Goal: Task Accomplishment & Management: Use online tool/utility

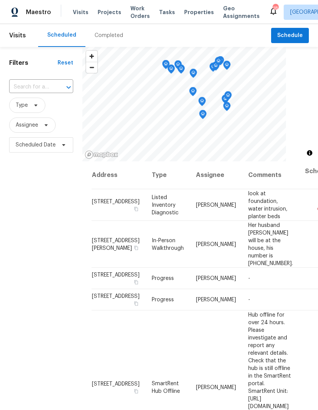
click at [83, 11] on span "Visits" at bounding box center [81, 12] width 16 height 8
click at [47, 87] on input "text" at bounding box center [30, 87] width 43 height 12
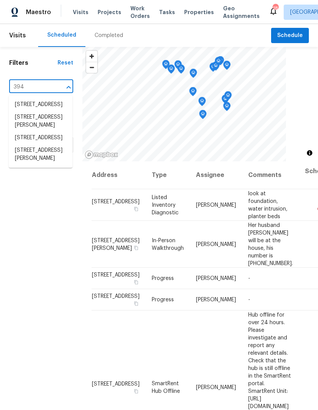
type input "3940"
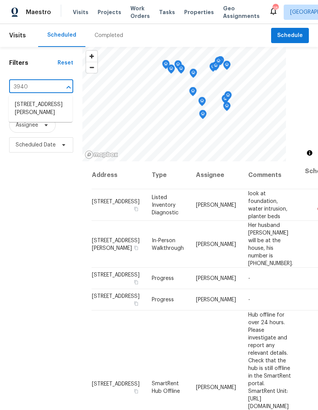
click at [47, 110] on li "3940 Parker Rd, Florissant, MO 63033" at bounding box center [41, 108] width 64 height 21
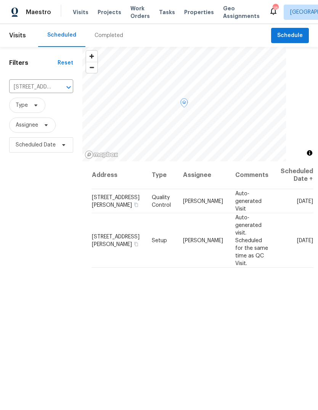
click at [0, 0] on icon at bounding box center [0, 0] width 0 height 0
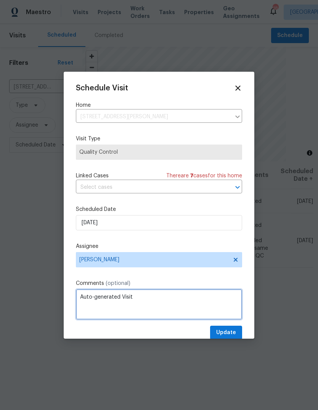
click at [194, 297] on textarea "Auto-generated Visit" at bounding box center [159, 304] width 166 height 30
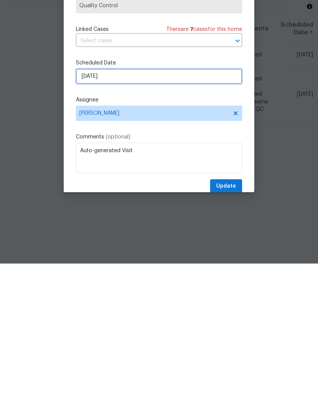
click at [189, 215] on input "8/20/2025" at bounding box center [159, 222] width 166 height 15
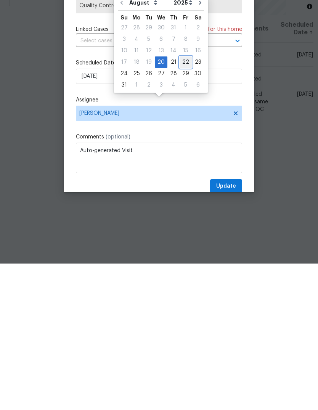
click at [184, 203] on div "22" at bounding box center [185, 208] width 12 height 11
type input "8/22/2025"
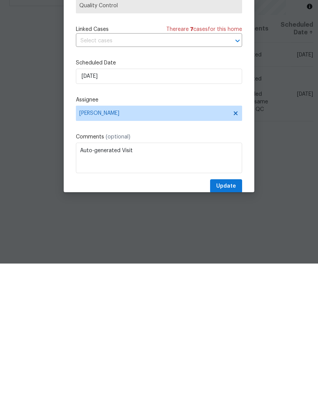
scroll to position [29, 0]
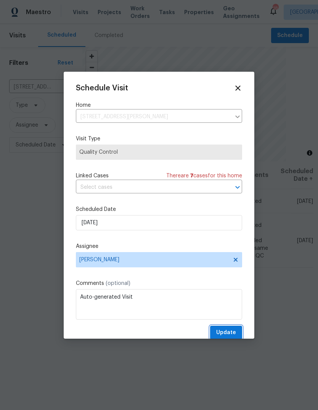
click at [234, 336] on span "Update" at bounding box center [226, 333] width 20 height 10
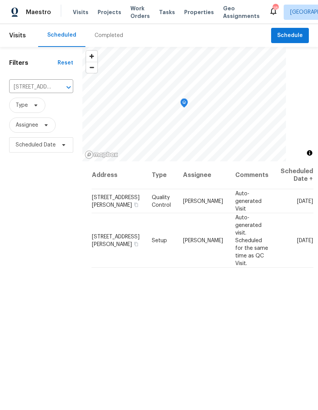
click at [62, 83] on icon "Clear" at bounding box center [59, 87] width 8 height 8
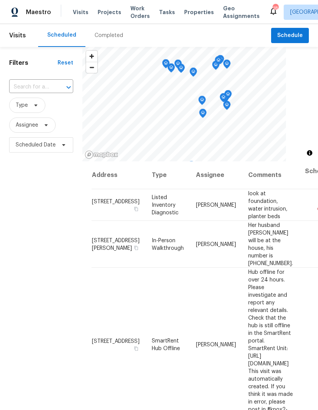
click at [46, 88] on input "text" at bounding box center [30, 87] width 43 height 12
type input "finkm"
click at [47, 111] on li "5932 Finkman St, Saint Louis, MO 63109" at bounding box center [41, 104] width 64 height 13
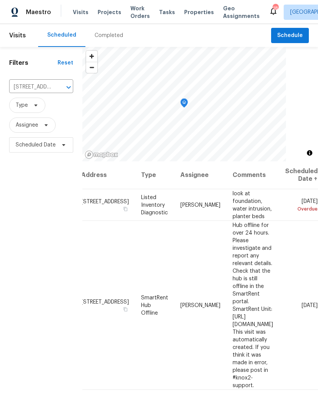
scroll to position [0, 53]
click at [0, 0] on icon at bounding box center [0, 0] width 0 height 0
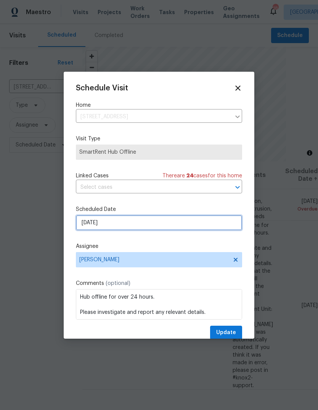
click at [197, 222] on input "8/20/2025" at bounding box center [159, 222] width 166 height 15
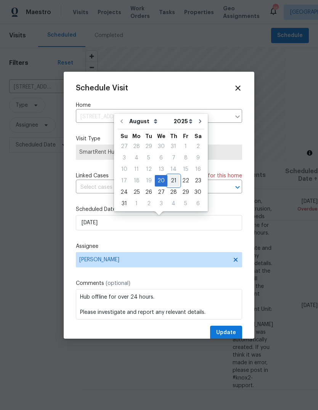
click at [173, 176] on div "21" at bounding box center [173, 180] width 12 height 11
type input "8/21/2025"
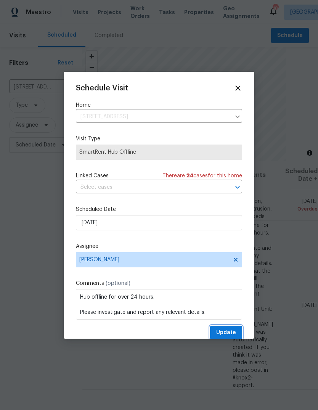
click at [229, 334] on span "Update" at bounding box center [226, 333] width 20 height 10
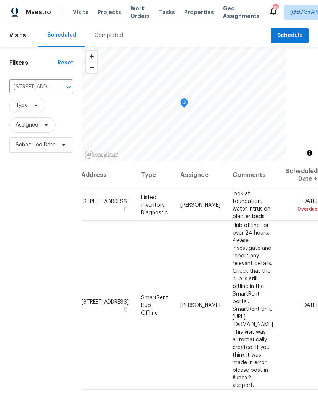
click at [80, 11] on span "Visits" at bounding box center [81, 12] width 16 height 8
click at [57, 86] on icon "Clear" at bounding box center [58, 87] width 5 height 5
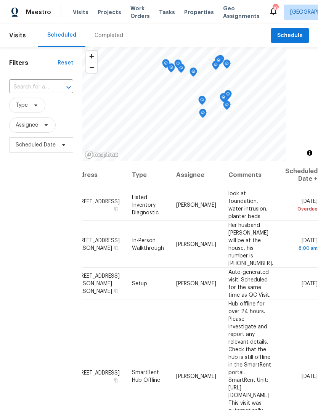
click at [42, 82] on input "text" at bounding box center [30, 87] width 43 height 12
type input "totem"
click at [45, 109] on li "887 Totem Woods Ct, Manchester, MO 63021" at bounding box center [41, 108] width 64 height 21
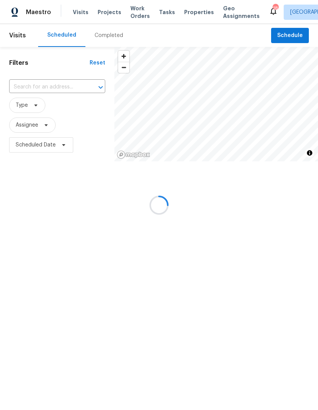
type input "887 Totem Woods Ct, Manchester, MO 63021"
click at [296, 31] on span "Schedule" at bounding box center [290, 36] width 26 height 10
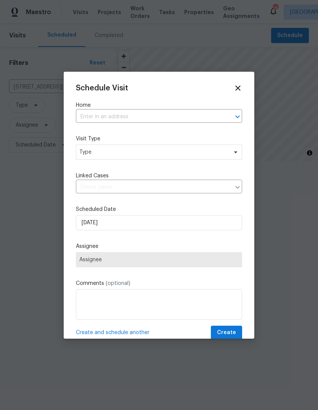
click at [179, 115] on input "text" at bounding box center [148, 117] width 145 height 12
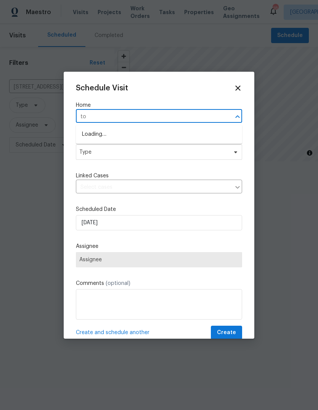
type input "tot"
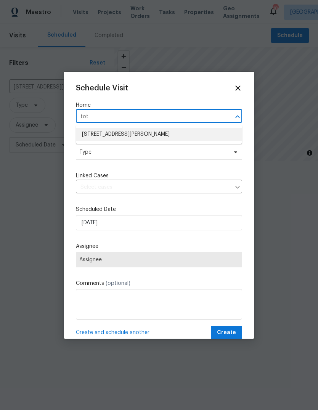
click at [181, 130] on li "887 Totem Woods Ct, Manchester, MO 63021" at bounding box center [159, 134] width 166 height 13
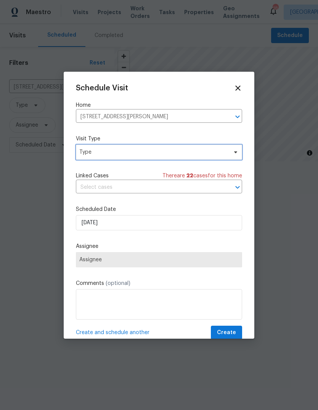
click at [178, 155] on span "Type" at bounding box center [153, 152] width 148 height 8
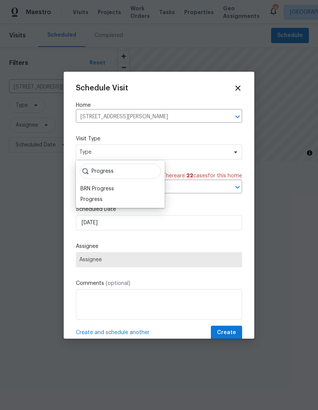
type input "Progress"
click at [116, 201] on div "Progress" at bounding box center [120, 199] width 84 height 11
click at [100, 200] on div "Progress" at bounding box center [91, 199] width 22 height 8
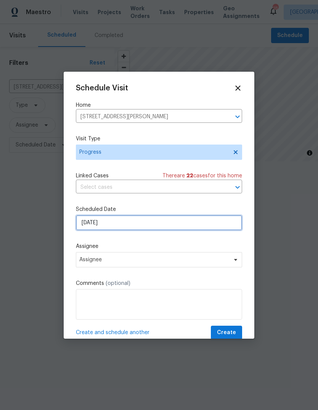
click at [168, 224] on input "8/20/2025" at bounding box center [159, 222] width 166 height 15
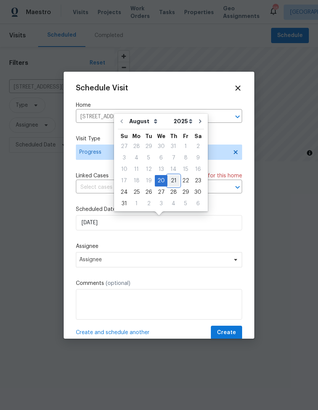
click at [175, 180] on div "21" at bounding box center [173, 180] width 12 height 11
type input "8/21/2025"
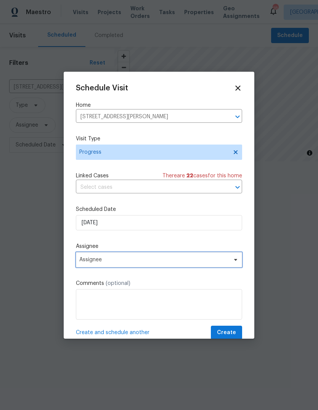
click at [158, 262] on span "Assignee" at bounding box center [153, 259] width 149 height 6
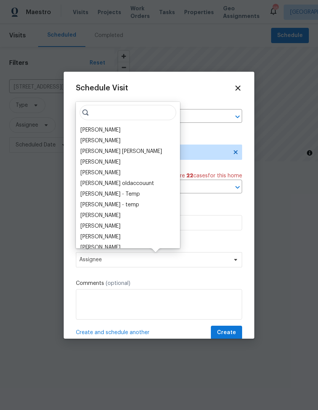
click at [120, 130] on div "[PERSON_NAME]" at bounding box center [100, 130] width 40 height 8
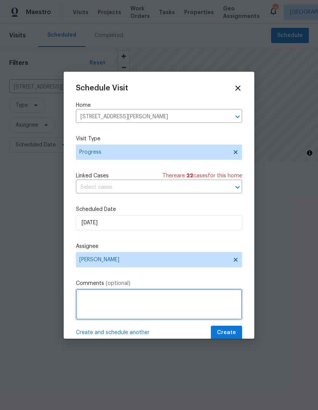
click at [117, 307] on textarea at bounding box center [159, 304] width 166 height 30
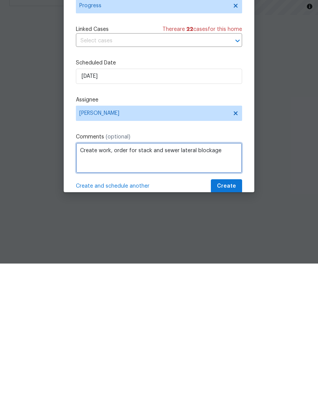
click at [112, 289] on textarea "Create work, order for stack and sewer lateral blockage" at bounding box center [159, 304] width 166 height 30
type textarea "Create work order for stack and sewer lateral blockage"
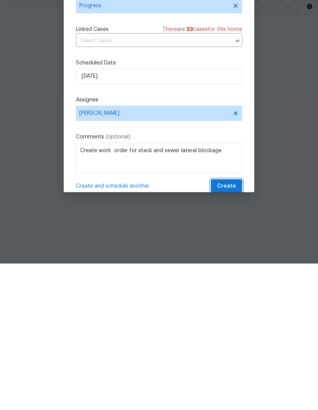
click at [228, 328] on span "Create" at bounding box center [226, 333] width 19 height 10
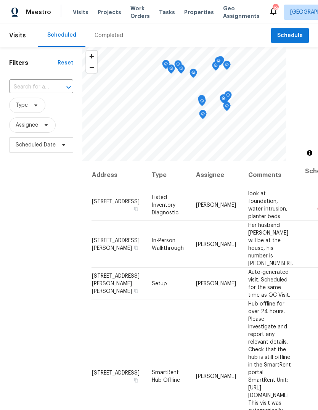
click at [195, 15] on span "Properties" at bounding box center [199, 12] width 30 height 8
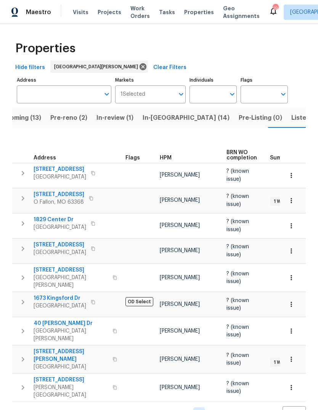
click at [162, 125] on button "In-reno (14)" at bounding box center [186, 118] width 96 height 20
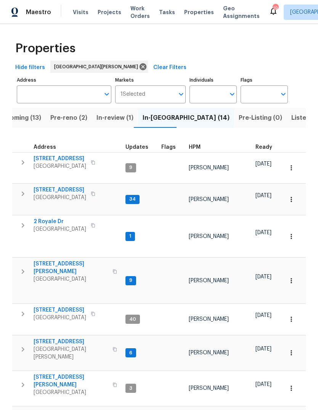
click at [113, 13] on span "Projects" at bounding box center [110, 12] width 24 height 8
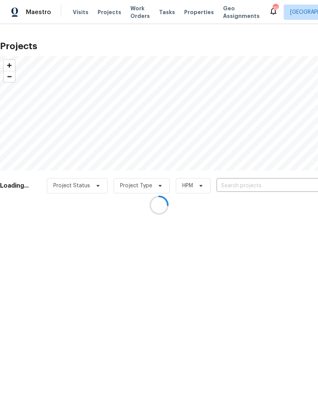
click at [251, 185] on div at bounding box center [159, 205] width 318 height 410
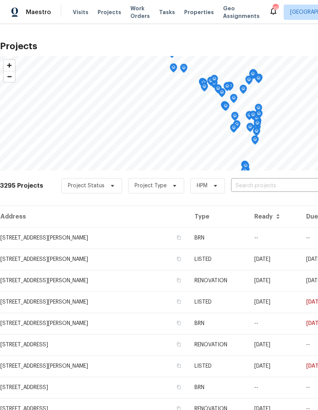
click at [275, 187] on input "text" at bounding box center [274, 186] width 87 height 12
type input "3940"
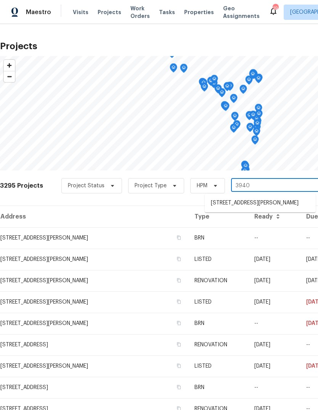
click at [286, 202] on li "3940 Parker Rd, Florissant, MO 63033" at bounding box center [260, 203] width 111 height 13
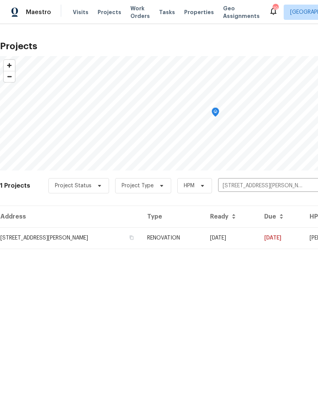
click at [200, 232] on td "RENOVATION" at bounding box center [172, 237] width 63 height 21
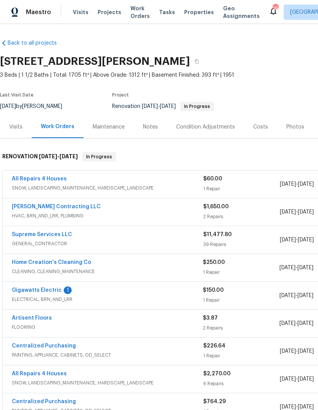
click at [54, 292] on link "Gigawatts Electric" at bounding box center [37, 289] width 50 height 5
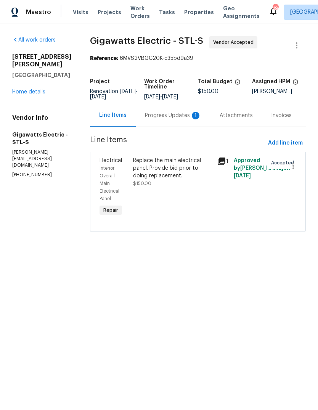
click at [181, 117] on div "Progress Updates 1" at bounding box center [173, 116] width 56 height 8
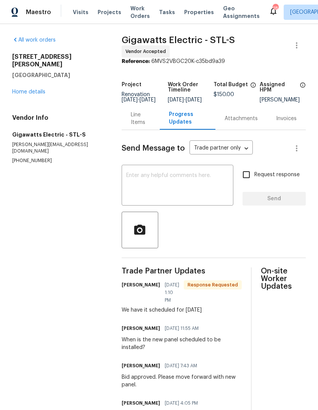
click at [142, 120] on div "Line Items" at bounding box center [141, 118] width 20 height 15
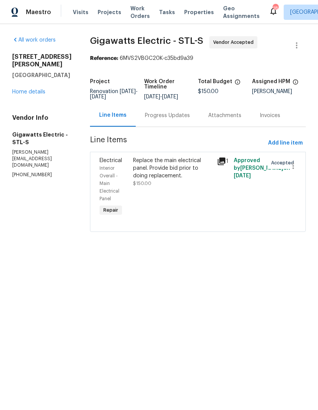
click at [35, 89] on link "Home details" at bounding box center [28, 91] width 33 height 5
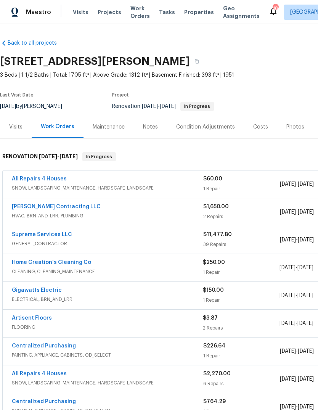
click at [152, 129] on div "Notes" at bounding box center [150, 127] width 15 height 8
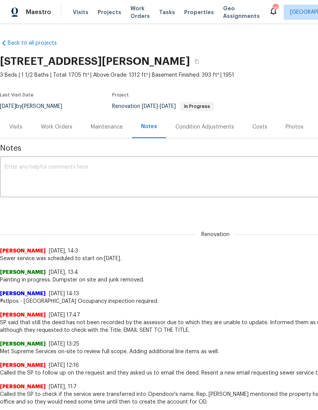
click at [173, 175] on textarea at bounding box center [215, 177] width 421 height 27
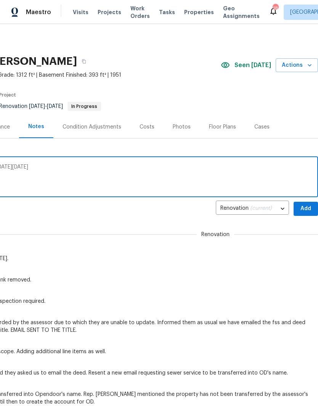
scroll to position [0, 113]
type textarea "New electrical panel scheduled for install on Friday 8/22"
click at [312, 205] on button "Add" at bounding box center [305, 209] width 24 height 14
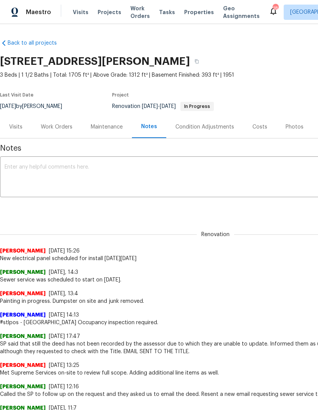
scroll to position [0, 0]
click at [85, 13] on span "Visits" at bounding box center [81, 12] width 16 height 8
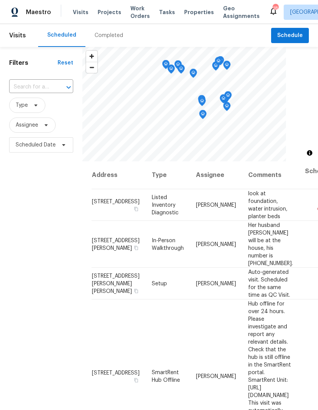
click at [112, 38] on div "Completed" at bounding box center [109, 36] width 29 height 8
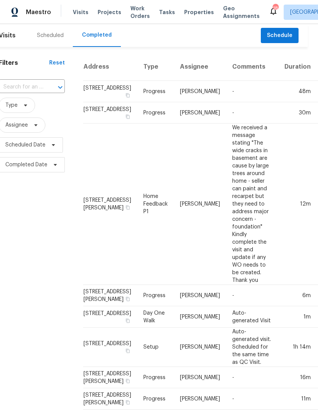
scroll to position [0, 10]
click at [107, 12] on span "Projects" at bounding box center [110, 12] width 24 height 8
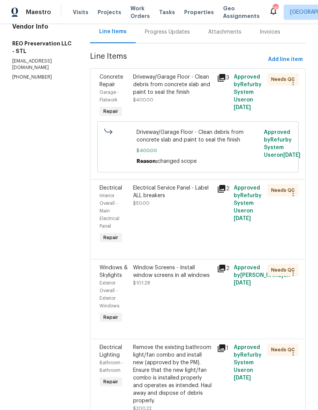
scroll to position [83, 0]
click at [218, 78] on icon at bounding box center [222, 78] width 8 height 8
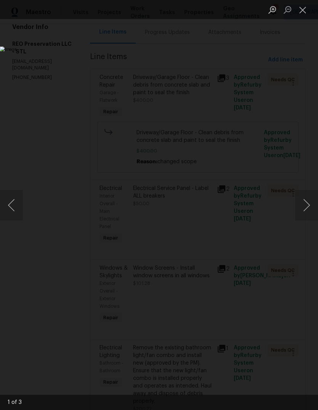
click at [304, 204] on button "Next image" at bounding box center [306, 205] width 23 height 30
click at [303, 207] on button "Next image" at bounding box center [306, 205] width 23 height 30
click at [303, 206] on button "Next image" at bounding box center [306, 205] width 23 height 30
click at [300, 9] on button "Close lightbox" at bounding box center [302, 9] width 15 height 13
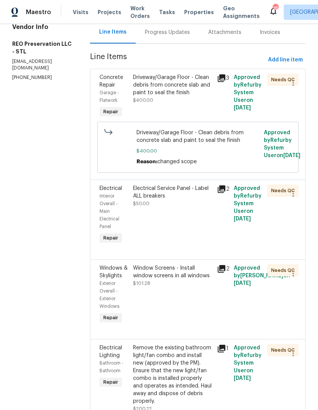
click at [174, 95] on div "Driveway/Garage Floor - Clean debris from concrete slab and paint to seal the f…" at bounding box center [172, 85] width 79 height 23
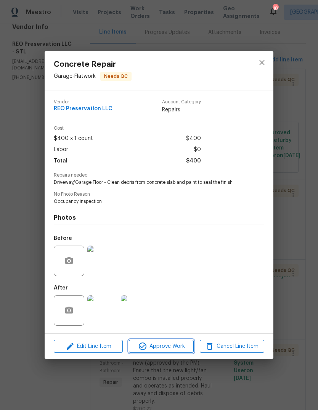
click at [178, 346] on span "Approve Work" at bounding box center [161, 346] width 60 height 10
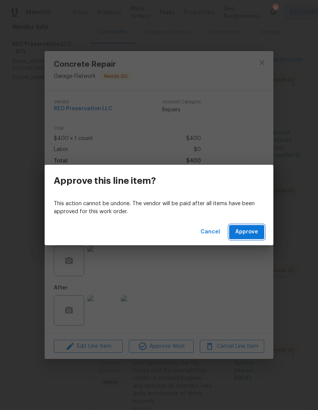
click at [258, 234] on span "Approve" at bounding box center [246, 232] width 23 height 10
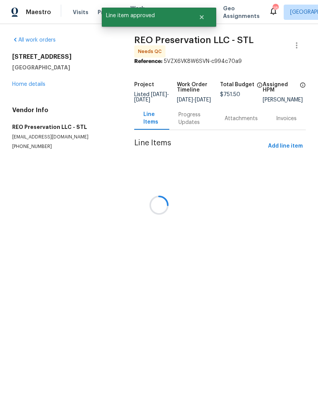
scroll to position [0, 0]
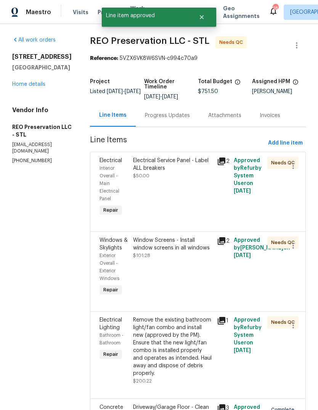
click at [219, 157] on icon at bounding box center [221, 161] width 9 height 9
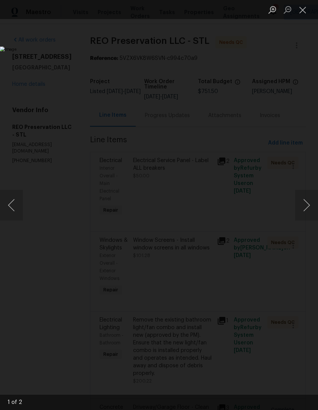
click at [304, 5] on button "Close lightbox" at bounding box center [302, 9] width 15 height 13
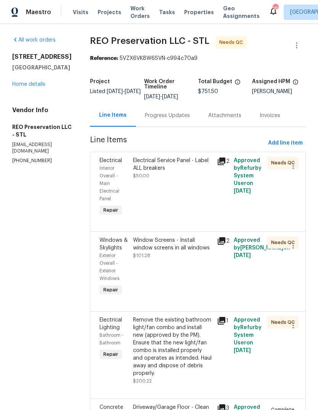
click at [173, 173] on div "Electrical Service Panel - Label ALL breakers $50.00" at bounding box center [172, 168] width 79 height 23
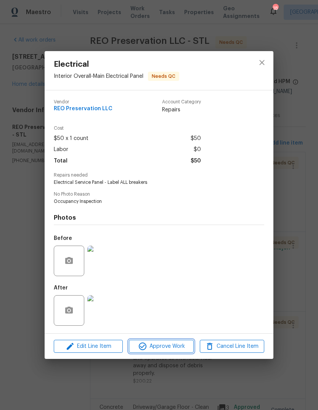
click at [174, 348] on span "Approve Work" at bounding box center [161, 346] width 60 height 10
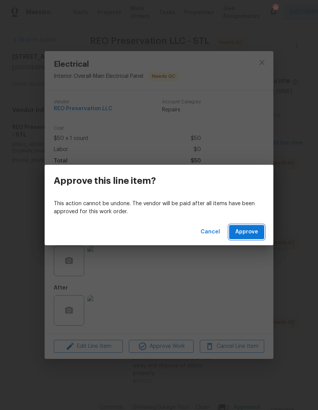
click at [254, 230] on span "Approve" at bounding box center [246, 232] width 23 height 10
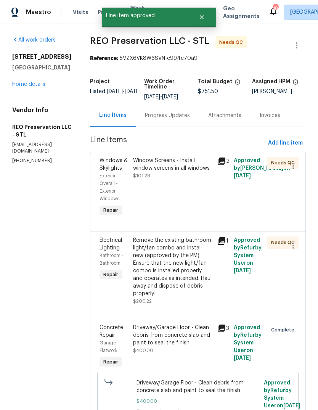
click at [218, 163] on icon at bounding box center [222, 161] width 8 height 8
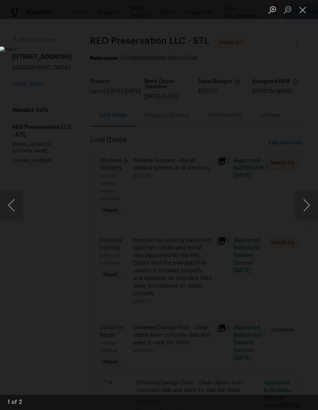
click at [308, 209] on button "Next image" at bounding box center [306, 205] width 23 height 30
click at [303, 4] on button "Close lightbox" at bounding box center [302, 9] width 15 height 13
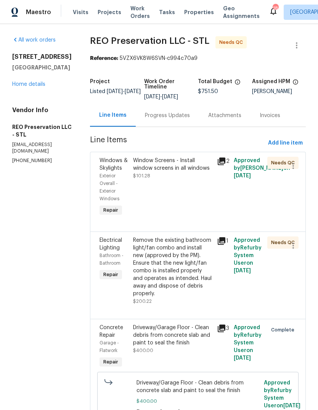
click at [180, 168] on div "Window Screens - Install window screens in all windows" at bounding box center [172, 164] width 79 height 15
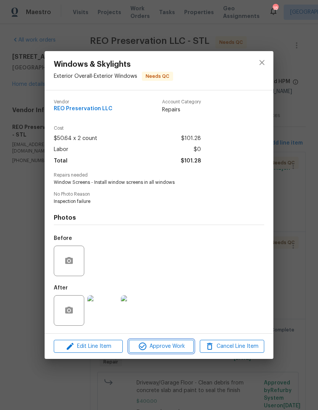
click at [172, 348] on span "Approve Work" at bounding box center [161, 346] width 60 height 10
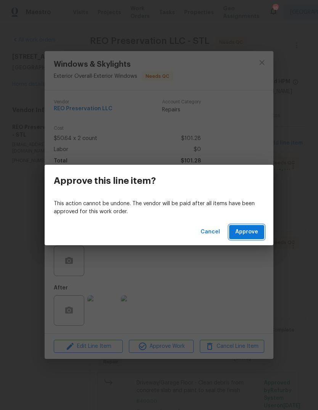
click at [253, 233] on span "Approve" at bounding box center [246, 232] width 23 height 10
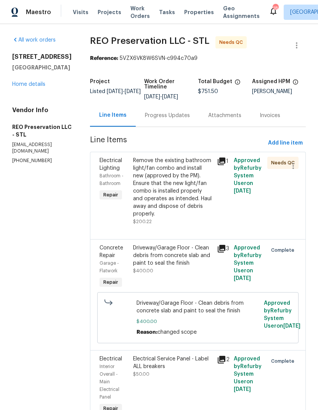
click at [217, 164] on icon at bounding box center [221, 161] width 9 height 9
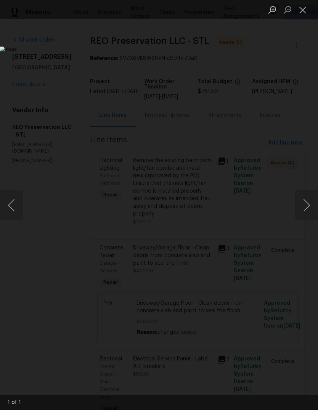
click at [301, 8] on button "Close lightbox" at bounding box center [302, 9] width 15 height 13
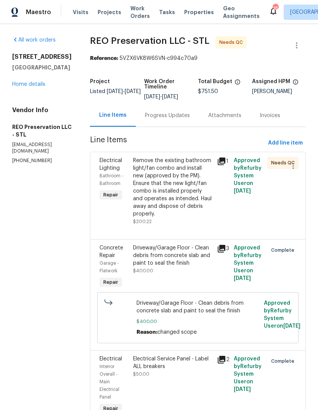
click at [170, 185] on div "Remove the existing bathroom light/fan combo and install new (approved by the P…" at bounding box center [172, 187] width 79 height 61
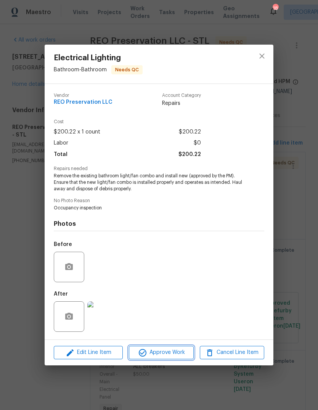
click at [180, 354] on span "Approve Work" at bounding box center [161, 353] width 60 height 10
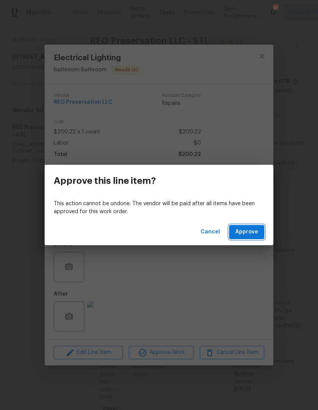
click at [258, 233] on button "Approve" at bounding box center [246, 232] width 35 height 14
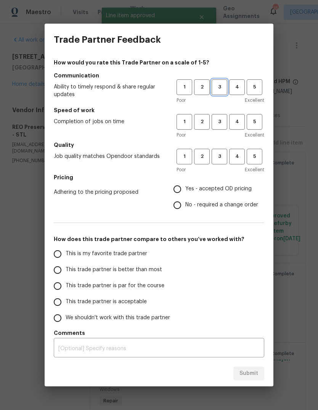
click at [214, 82] on button "3" at bounding box center [219, 87] width 16 height 16
click at [221, 121] on span "3" at bounding box center [219, 121] width 14 height 9
click at [239, 158] on span "4" at bounding box center [237, 156] width 14 height 9
click at [203, 191] on span "Yes - accepted OD pricing" at bounding box center [218, 189] width 66 height 8
click at [185, 191] on input "Yes - accepted OD pricing" at bounding box center [177, 189] width 16 height 16
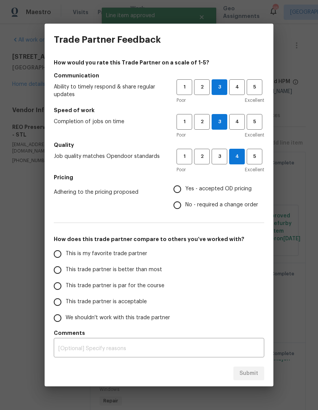
radio input "true"
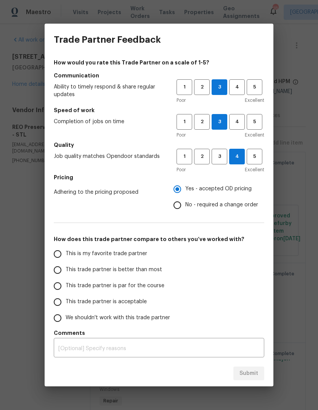
click at [146, 271] on span "This trade partner is better than most" at bounding box center [114, 270] width 96 height 8
click at [66, 271] on input "This trade partner is better than most" at bounding box center [58, 270] width 16 height 16
click at [252, 375] on span "Submit" at bounding box center [248, 373] width 19 height 10
radio input "true"
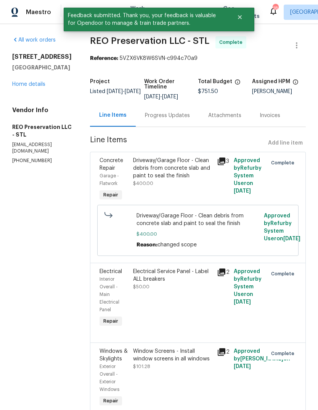
click at [30, 87] on link "Home details" at bounding box center [28, 84] width 33 height 5
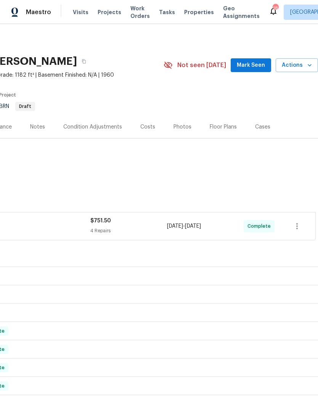
scroll to position [0, 113]
click at [258, 67] on span "Mark Seen" at bounding box center [251, 66] width 28 height 10
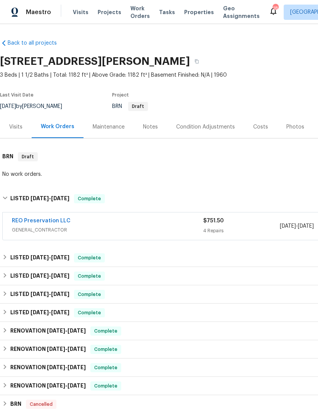
scroll to position [0, 0]
